Goal: Transaction & Acquisition: Purchase product/service

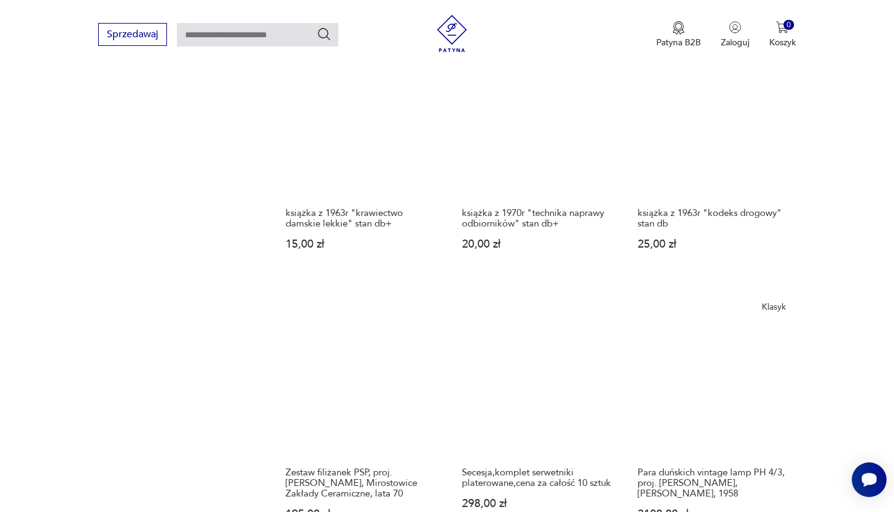
scroll to position [979, 0]
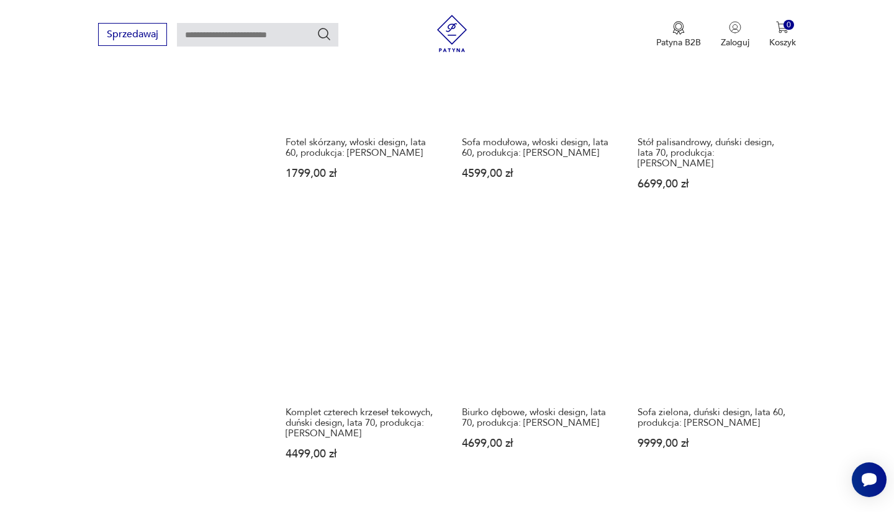
scroll to position [1133, 0]
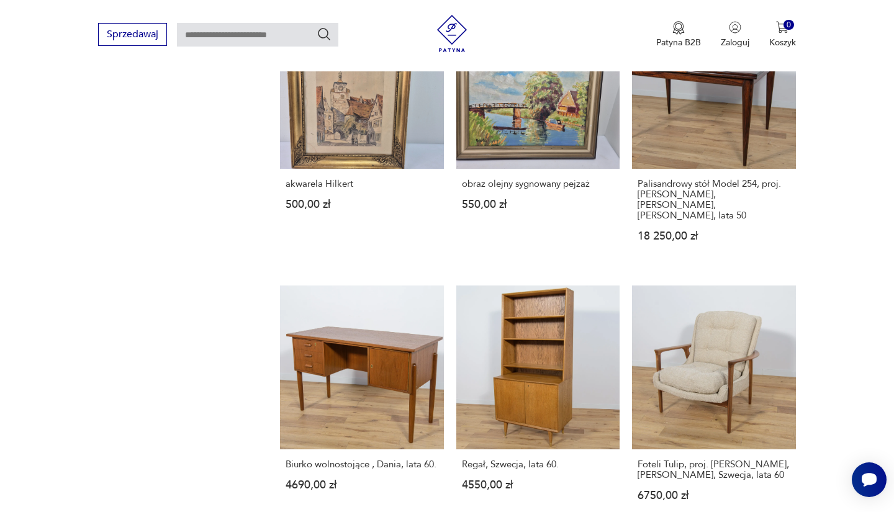
scroll to position [930, 0]
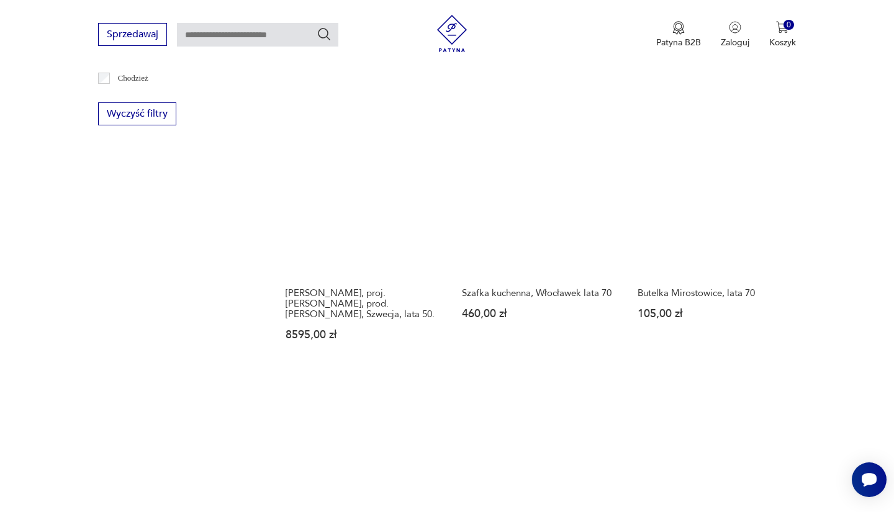
scroll to position [1091, 0]
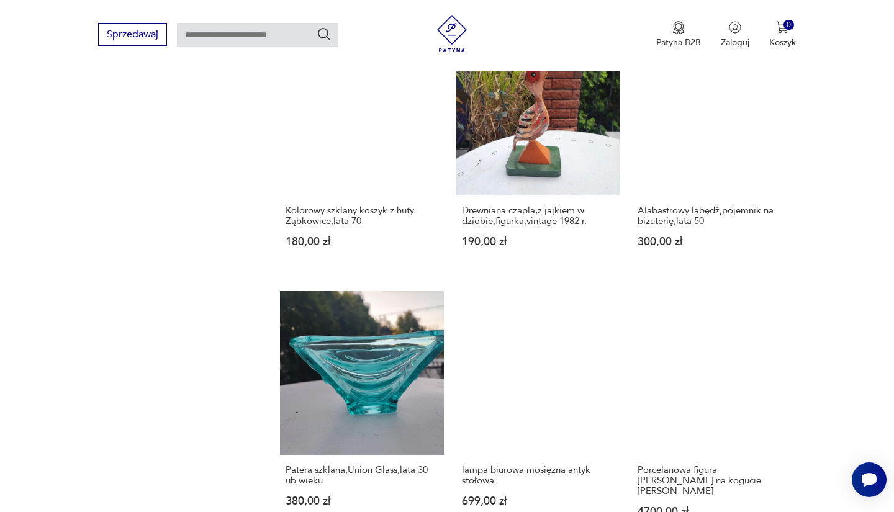
scroll to position [985, 0]
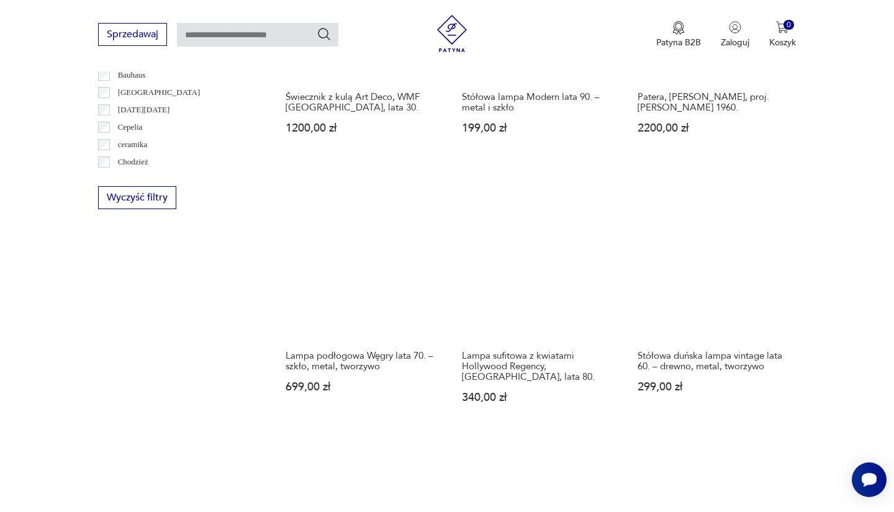
scroll to position [958, 0]
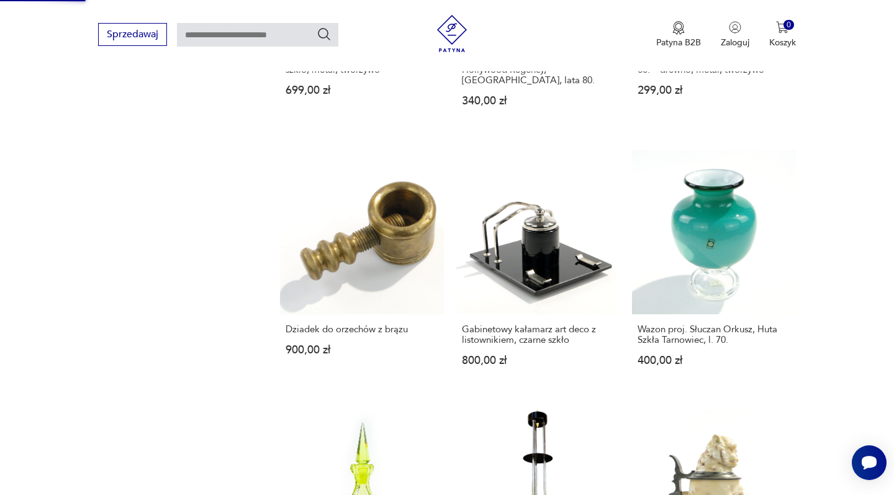
scroll to position [1052, 0]
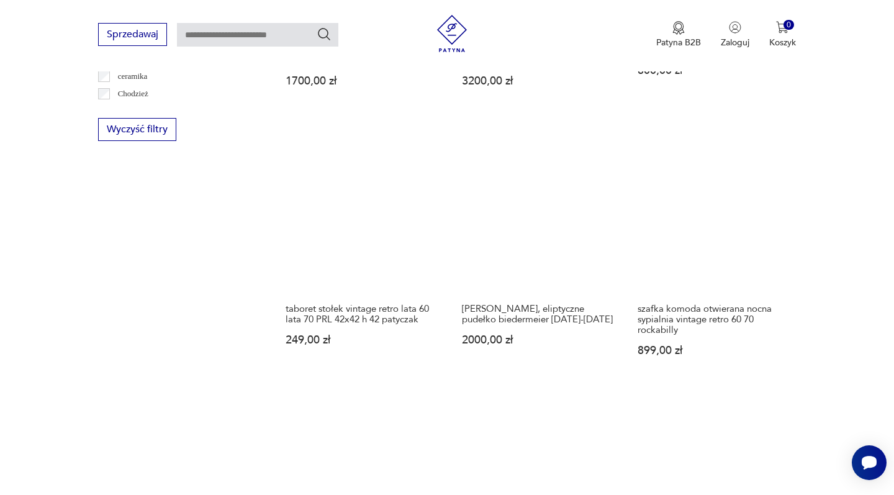
scroll to position [995, 0]
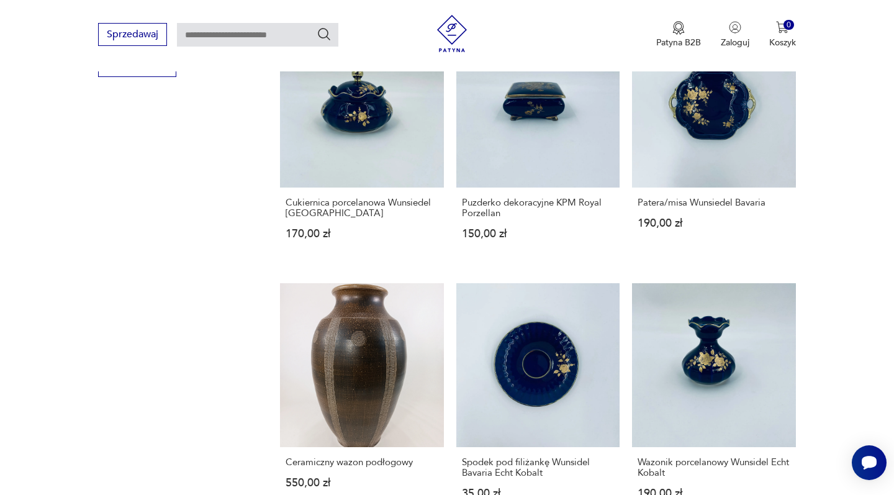
scroll to position [961, 0]
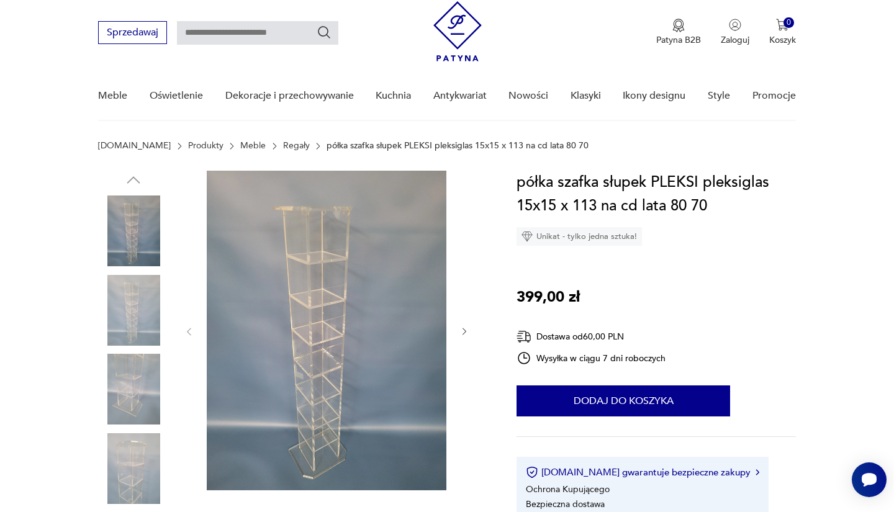
scroll to position [87, 0]
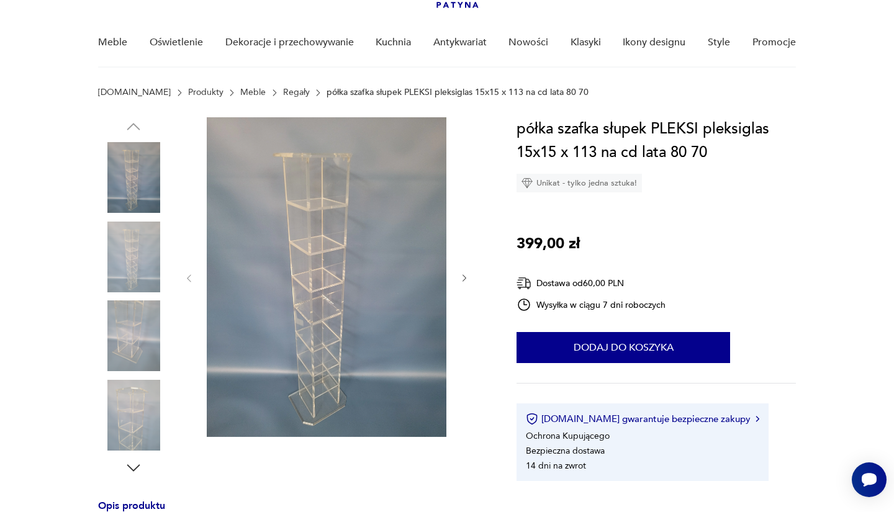
click at [463, 279] on icon "button" at bounding box center [464, 278] width 11 height 11
click at [130, 310] on img at bounding box center [133, 335] width 71 height 71
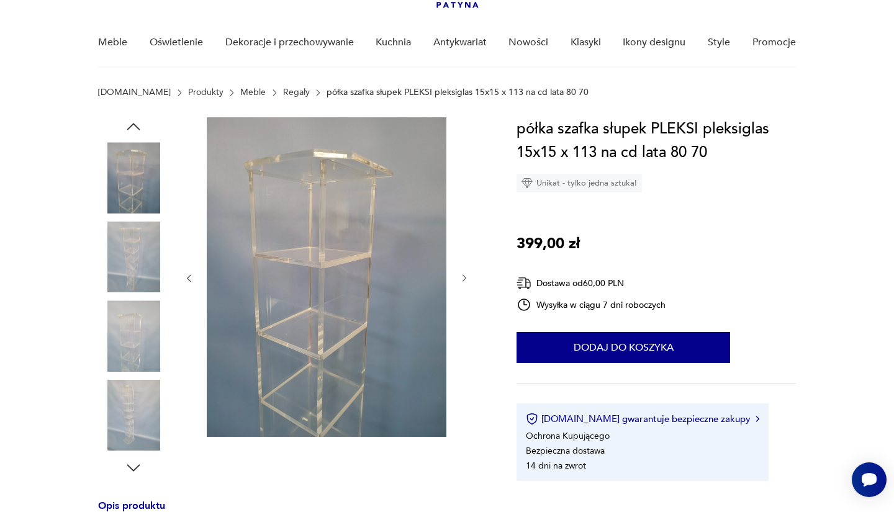
click at [137, 259] on img at bounding box center [133, 257] width 71 height 71
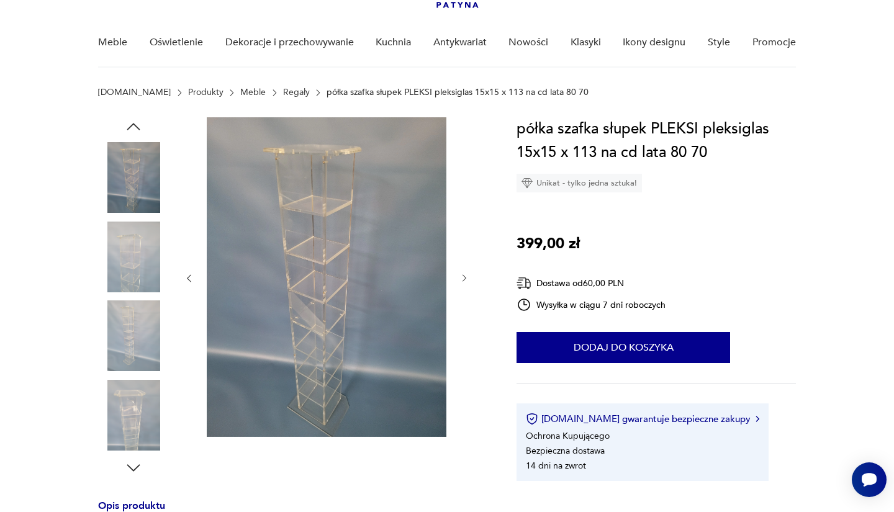
click at [138, 339] on img at bounding box center [133, 335] width 71 height 71
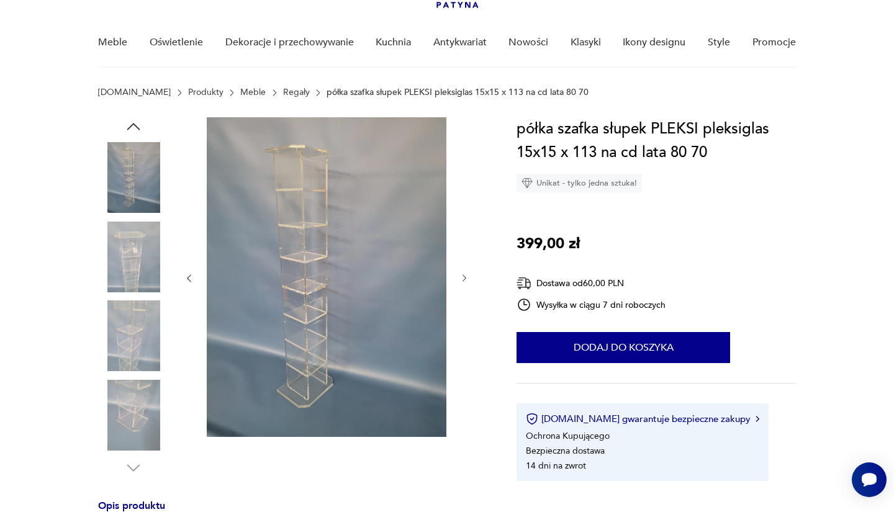
click at [135, 345] on img at bounding box center [133, 335] width 71 height 71
